Goal: Transaction & Acquisition: Purchase product/service

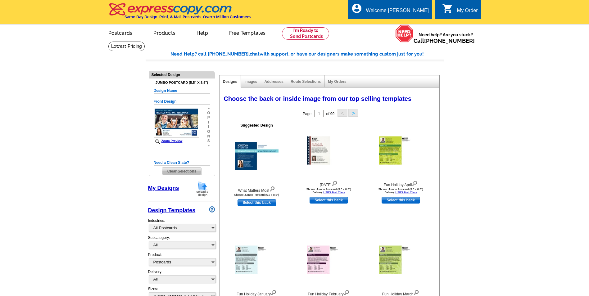
select select "971"
select select "1"
select select "2"
select select "back"
click at [245, 159] on img at bounding box center [256, 156] width 43 height 28
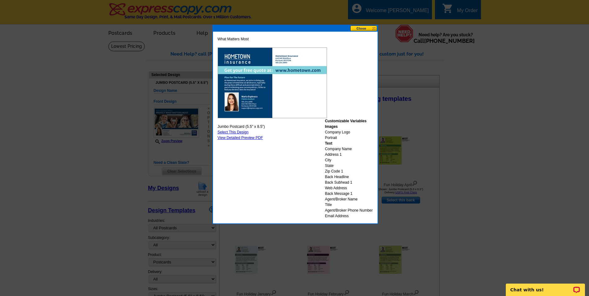
click at [358, 27] on button at bounding box center [363, 28] width 27 height 6
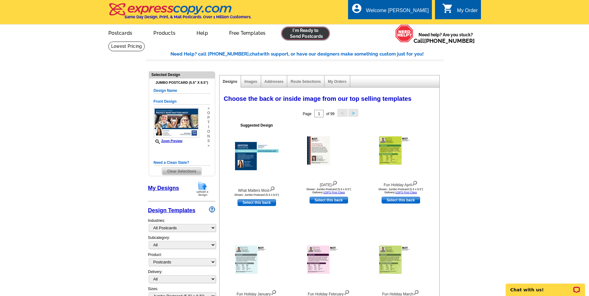
click at [303, 34] on link at bounding box center [305, 33] width 47 height 12
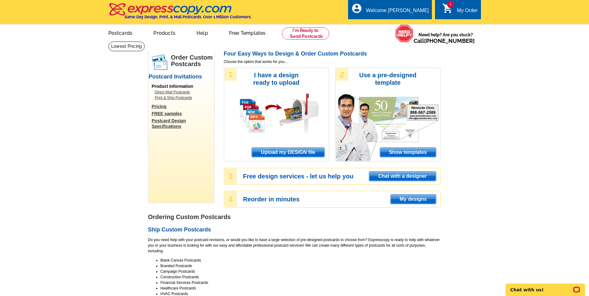
click at [397, 153] on span "Show templates" at bounding box center [408, 152] width 56 height 9
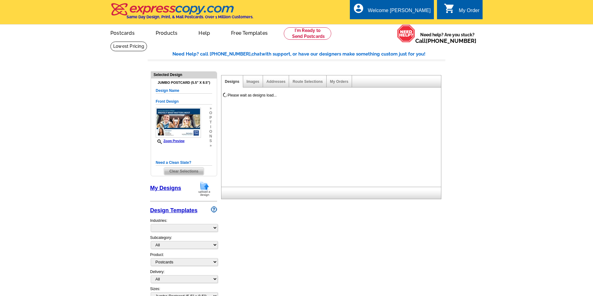
select select "1"
select select "2"
select select "back"
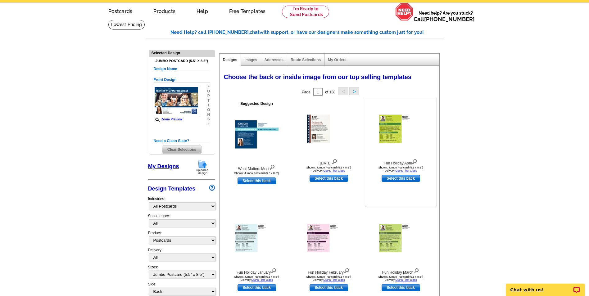
scroll to position [93, 0]
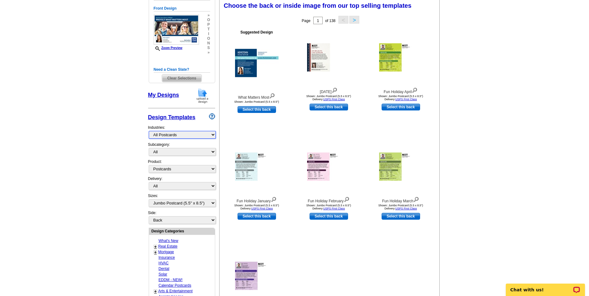
click at [167, 136] on select "What's New Real Estate Mortgage Insurance HVAC Dental Solar EDDM - NEW! Calenda…" at bounding box center [182, 135] width 67 height 8
select select "768"
click at [149, 131] on select "What's New Real Estate Mortgage Insurance HVAC Dental Solar EDDM - NEW! Calenda…" at bounding box center [182, 135] width 67 height 8
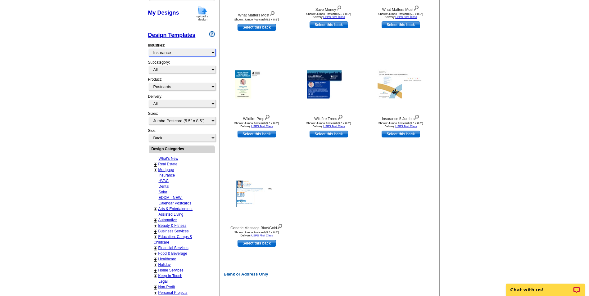
scroll to position [186, 0]
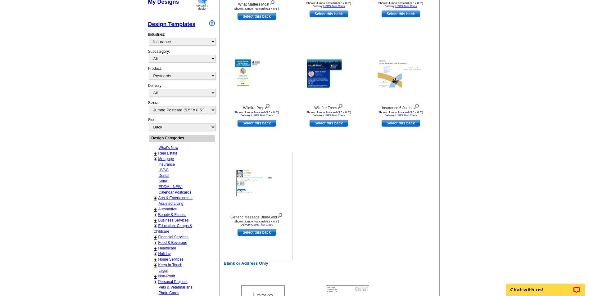
click at [234, 174] on div at bounding box center [256, 183] width 68 height 56
click at [251, 178] on img at bounding box center [256, 183] width 43 height 28
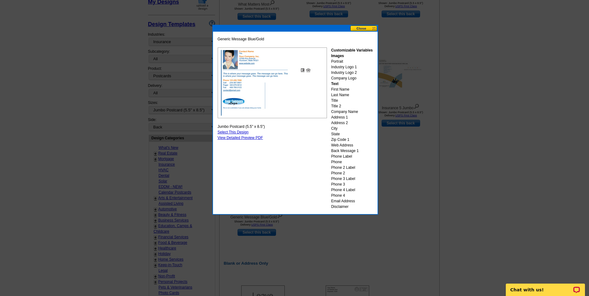
click at [241, 131] on link "Select This Design" at bounding box center [233, 132] width 31 height 4
select select "front"
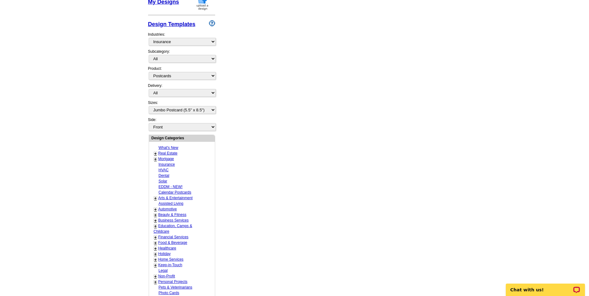
scroll to position [0, 0]
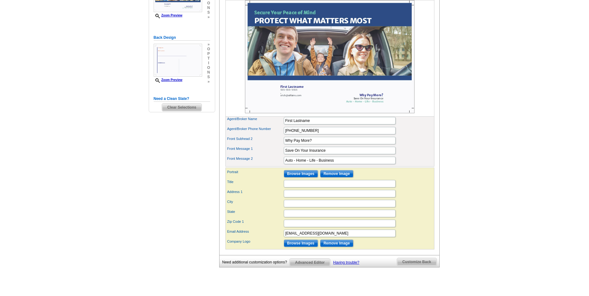
scroll to position [186, 0]
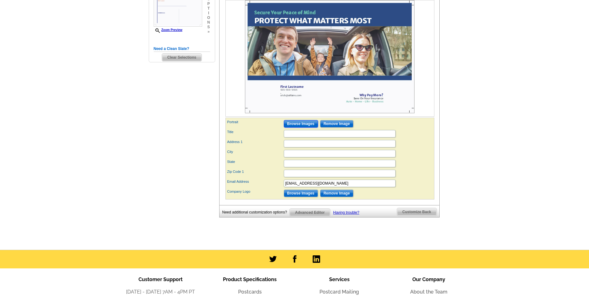
click at [293, 128] on input "Browse Images" at bounding box center [301, 123] width 34 height 7
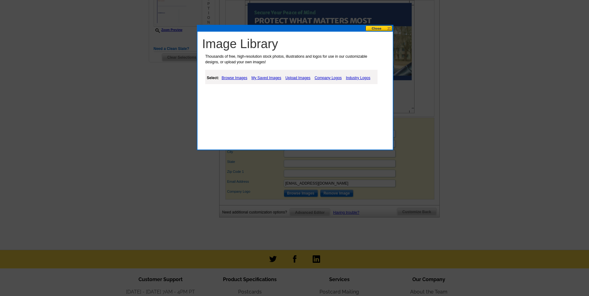
click at [227, 78] on link "Browse Images" at bounding box center [234, 77] width 29 height 7
click at [237, 92] on link "People" at bounding box center [237, 93] width 11 height 4
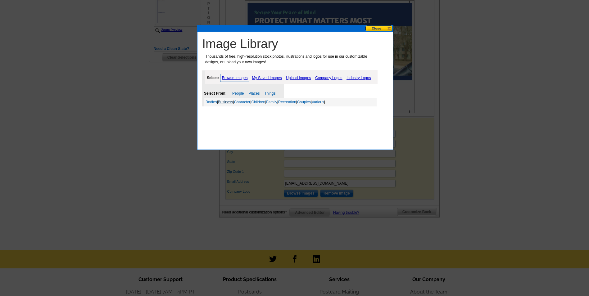
click at [226, 103] on link "Business" at bounding box center [225, 102] width 15 height 4
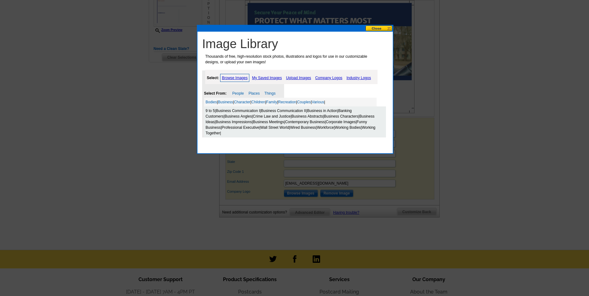
click at [224, 114] on div "9 to 5 | Business Communication I | Business Communication II | Business in Act…" at bounding box center [295, 121] width 182 height 31
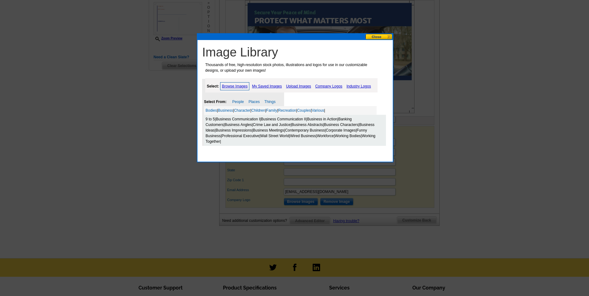
scroll to position [155, 0]
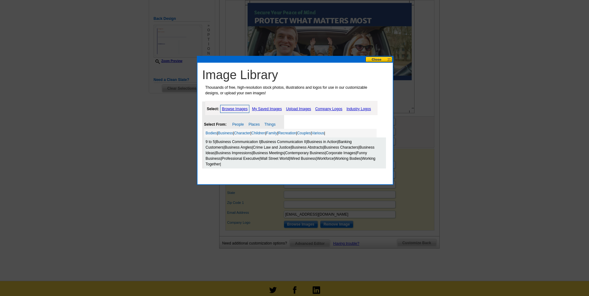
click at [376, 58] on button at bounding box center [378, 59] width 27 height 6
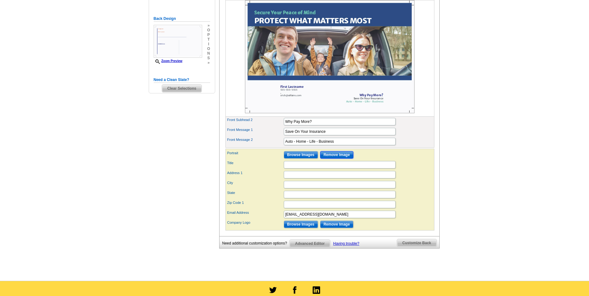
click at [336, 159] on input "Remove Image" at bounding box center [336, 154] width 33 height 7
click at [299, 159] on input "Browse Images" at bounding box center [301, 154] width 34 height 7
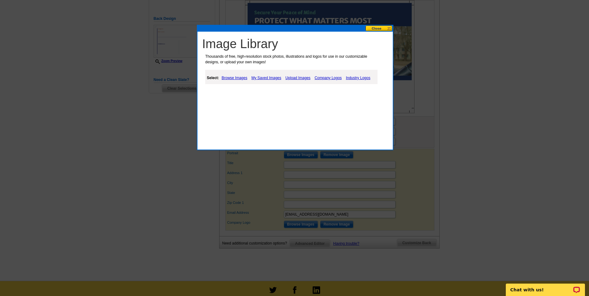
click at [242, 77] on link "Browse Images" at bounding box center [234, 77] width 29 height 7
click at [269, 93] on link "Things" at bounding box center [269, 93] width 11 height 4
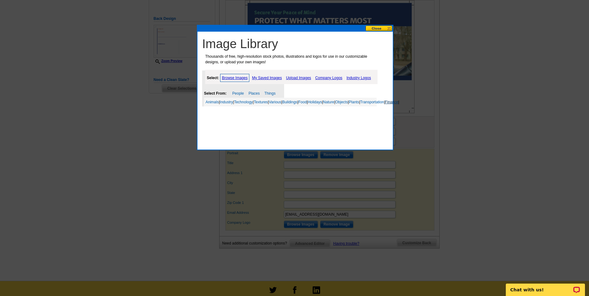
click at [385, 104] on link "Finance" at bounding box center [391, 102] width 13 height 4
click at [229, 114] on div "Foreign Exchange | Money and Currency | World Currencies |" at bounding box center [295, 110] width 182 height 9
click at [228, 113] on link "Foreign Exchange" at bounding box center [220, 111] width 30 height 4
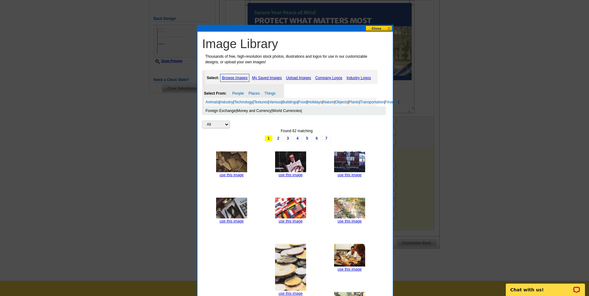
click at [330, 77] on link "Company Logos" at bounding box center [328, 77] width 30 height 7
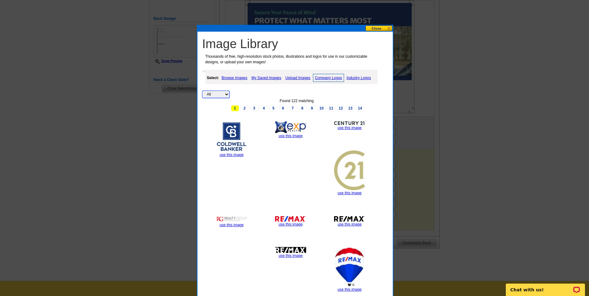
click at [213, 95] on select "All Property" at bounding box center [215, 94] width 27 height 7
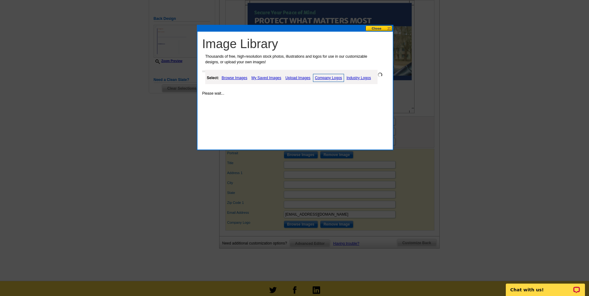
select select "property"
click at [376, 28] on button at bounding box center [378, 28] width 27 height 6
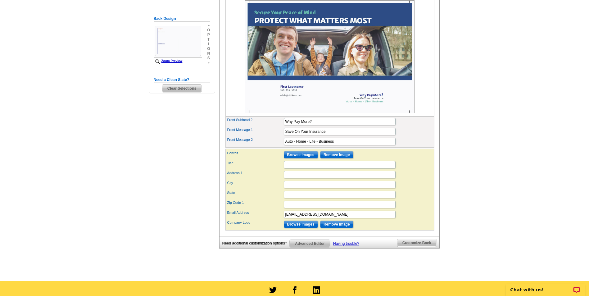
click at [540, 77] on main "Need Help? call [PHONE_NUMBER], chat with support, or have our designers make s…" at bounding box center [294, 83] width 589 height 395
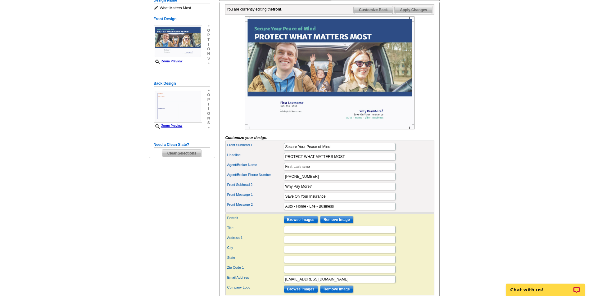
scroll to position [0, 0]
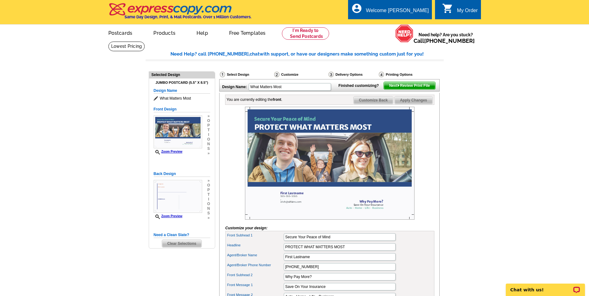
click at [241, 73] on div "Select Design" at bounding box center [246, 75] width 54 height 8
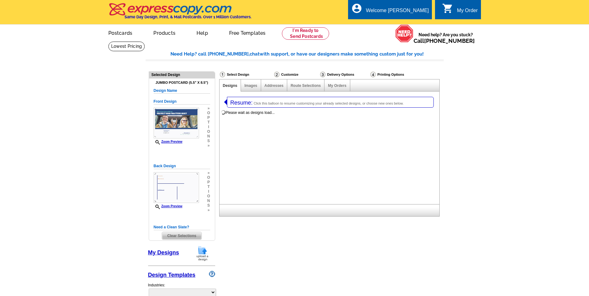
select select "1"
select select "2"
select select "785"
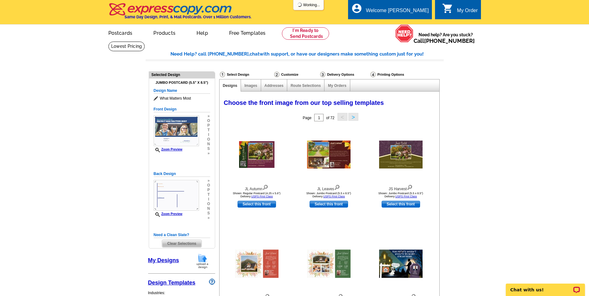
scroll to position [31, 0]
